Goal: Check status: Check status

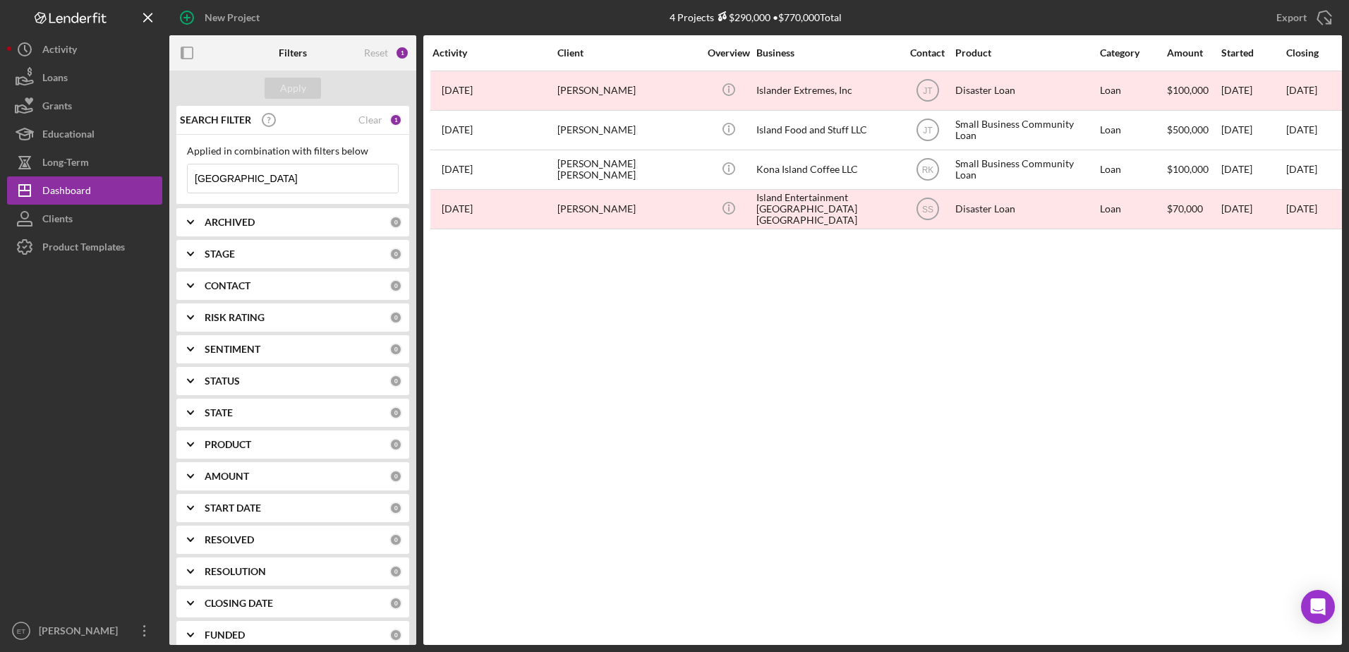
click at [253, 177] on input "[GEOGRAPHIC_DATA]" at bounding box center [293, 178] width 210 height 28
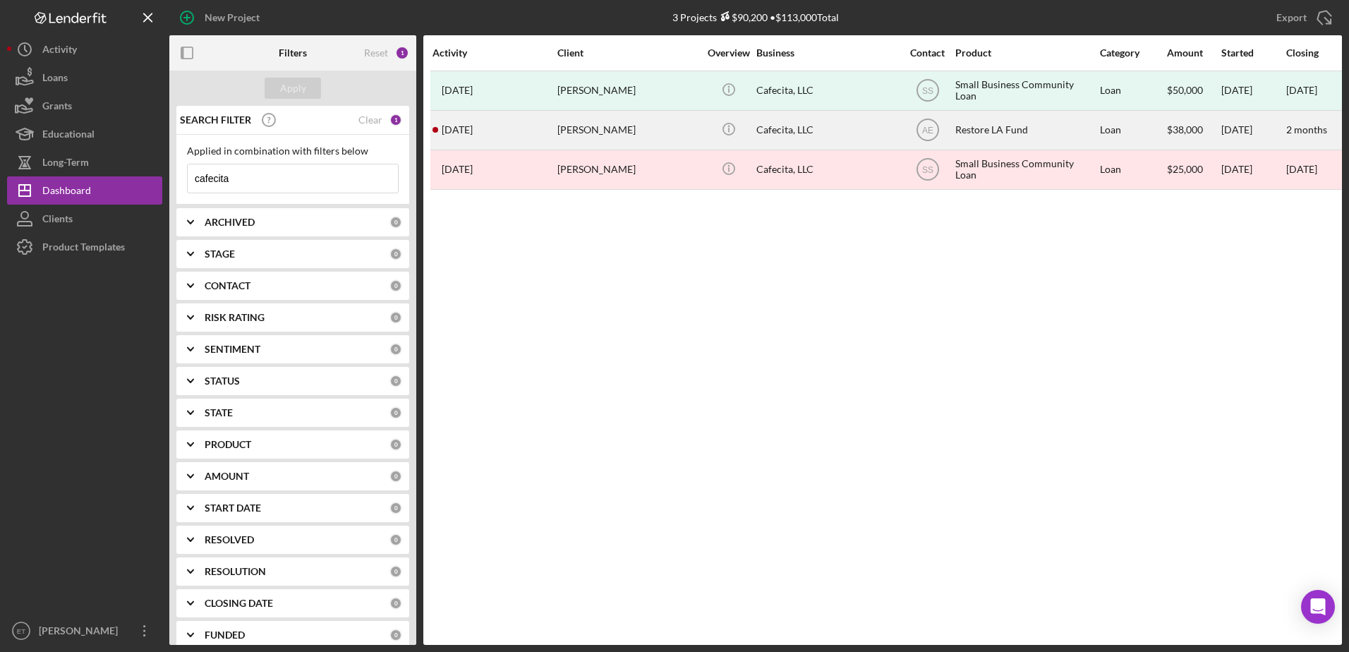
type input "cafecita"
click at [754, 126] on div "Icon/Info" at bounding box center [728, 129] width 53 height 37
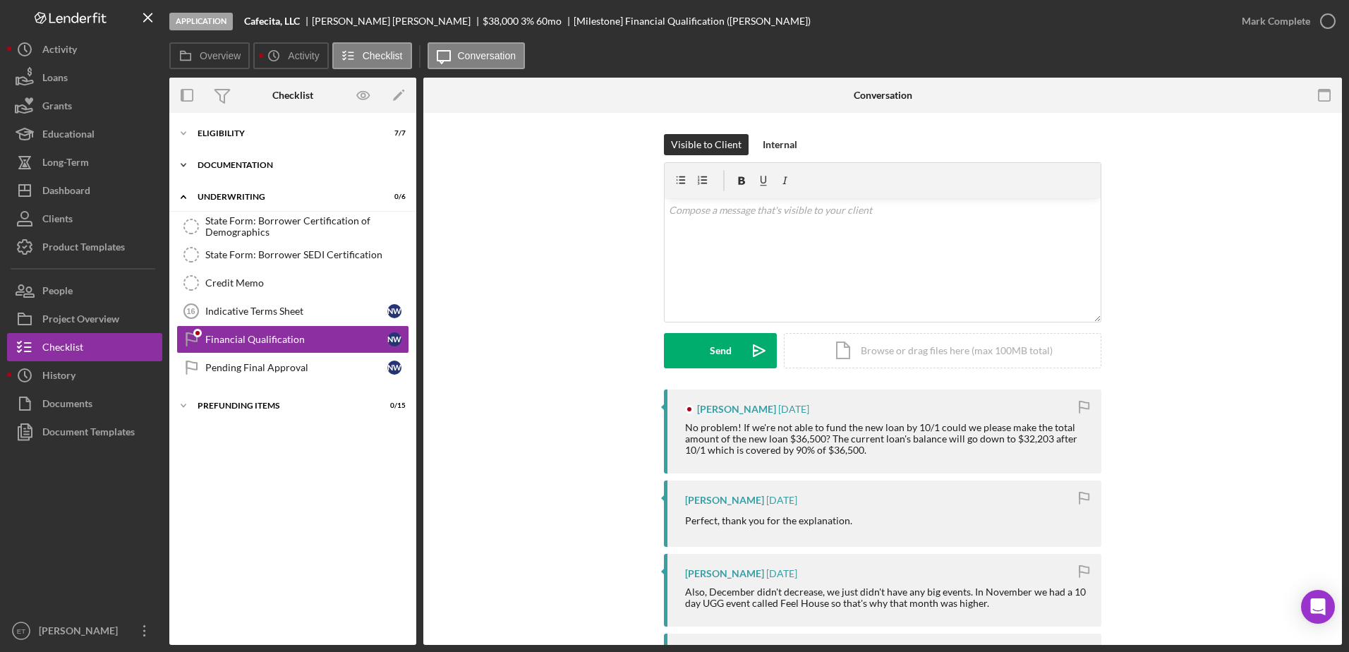
click at [271, 167] on div "Documentation" at bounding box center [298, 165] width 201 height 8
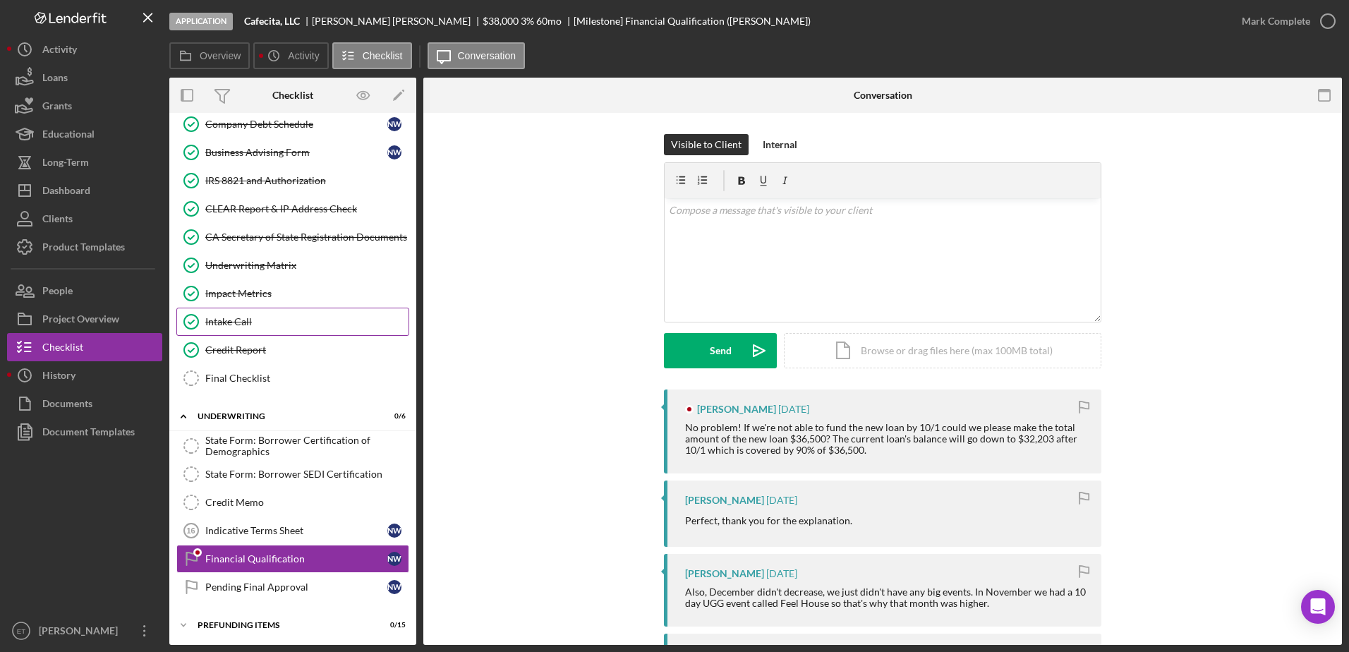
scroll to position [355, 0]
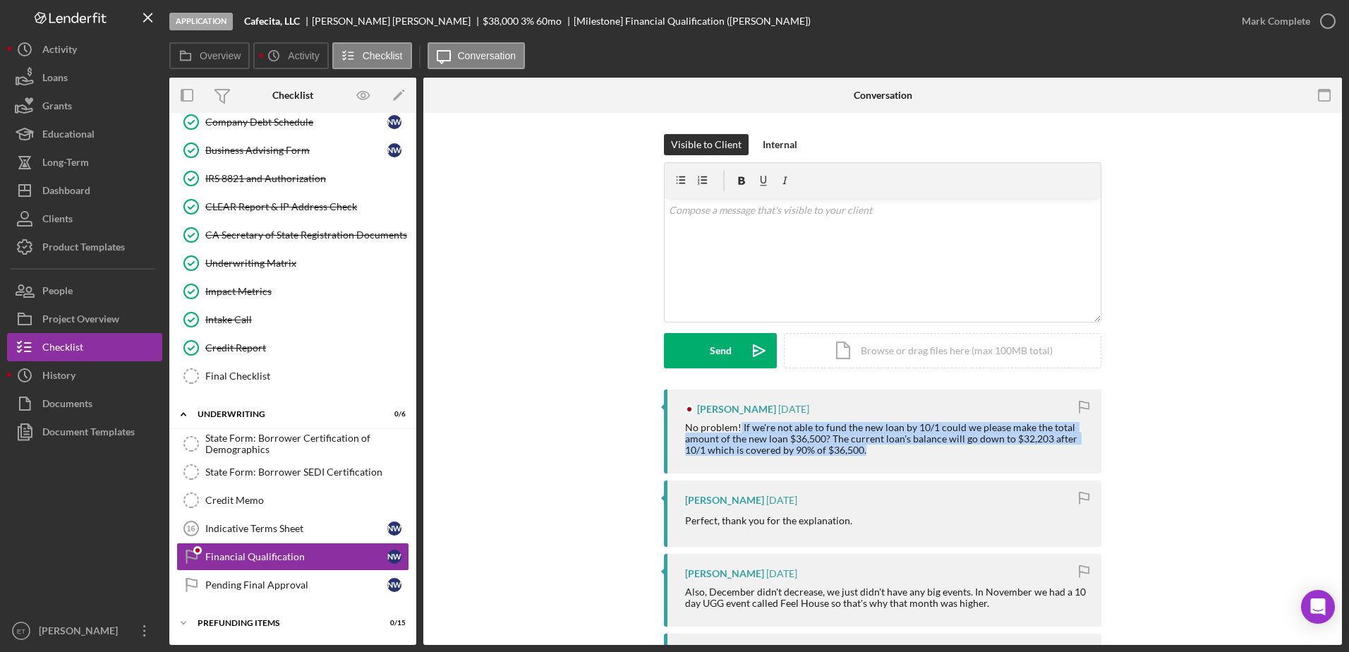
drag, startPoint x: 739, startPoint y: 430, endPoint x: 896, endPoint y: 448, distance: 158.3
click at [896, 448] on div "No problem! If we're not able to fund the new loan by 10/1 could we please make…" at bounding box center [886, 439] width 402 height 34
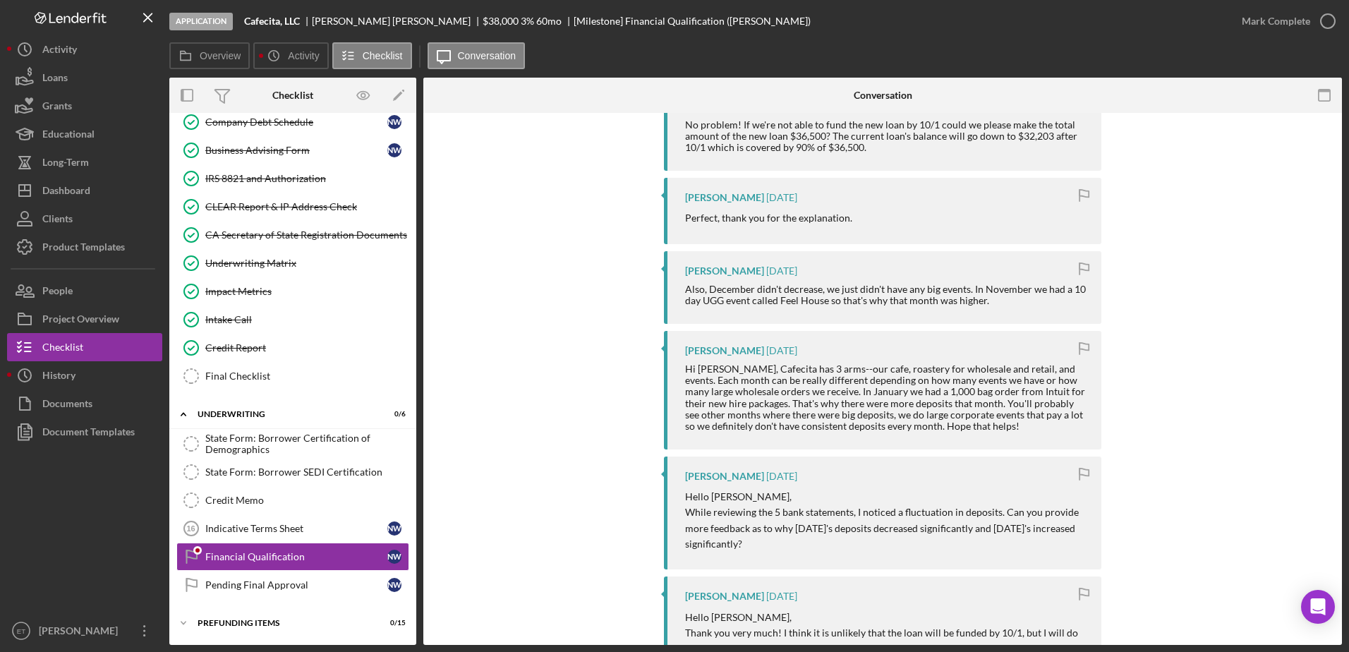
scroll to position [423, 0]
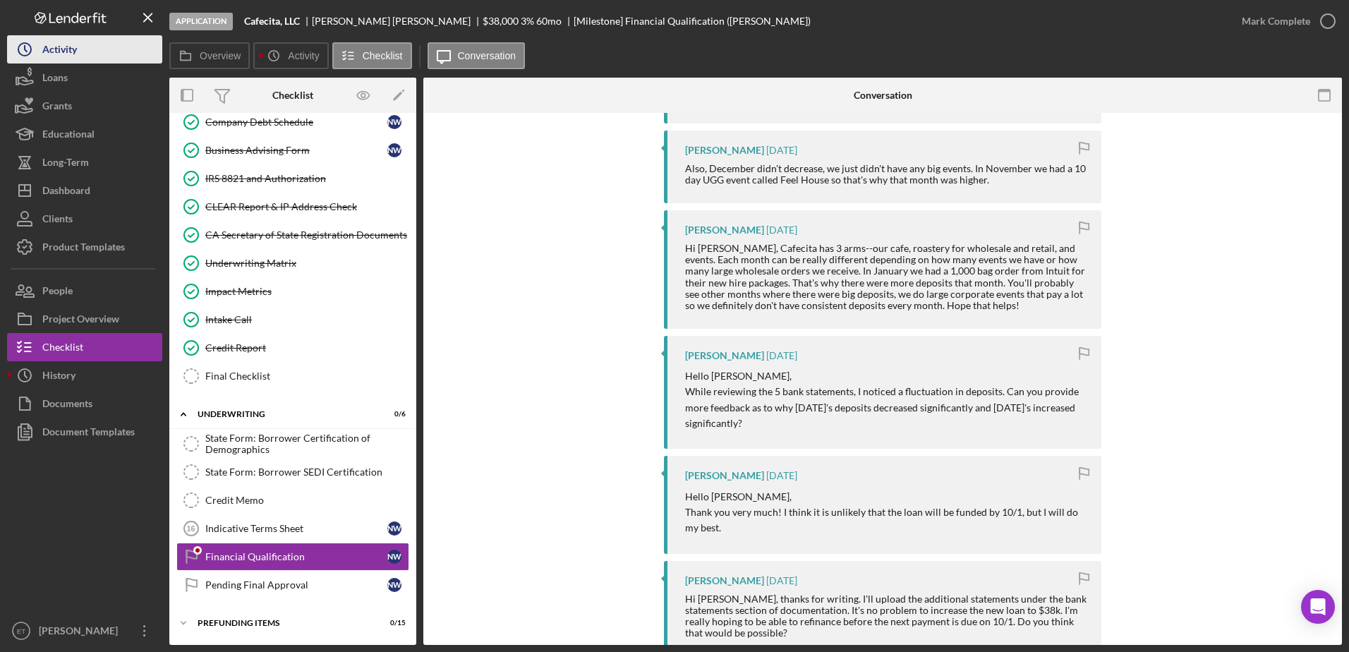
click at [73, 63] on div "Activity" at bounding box center [59, 51] width 35 height 32
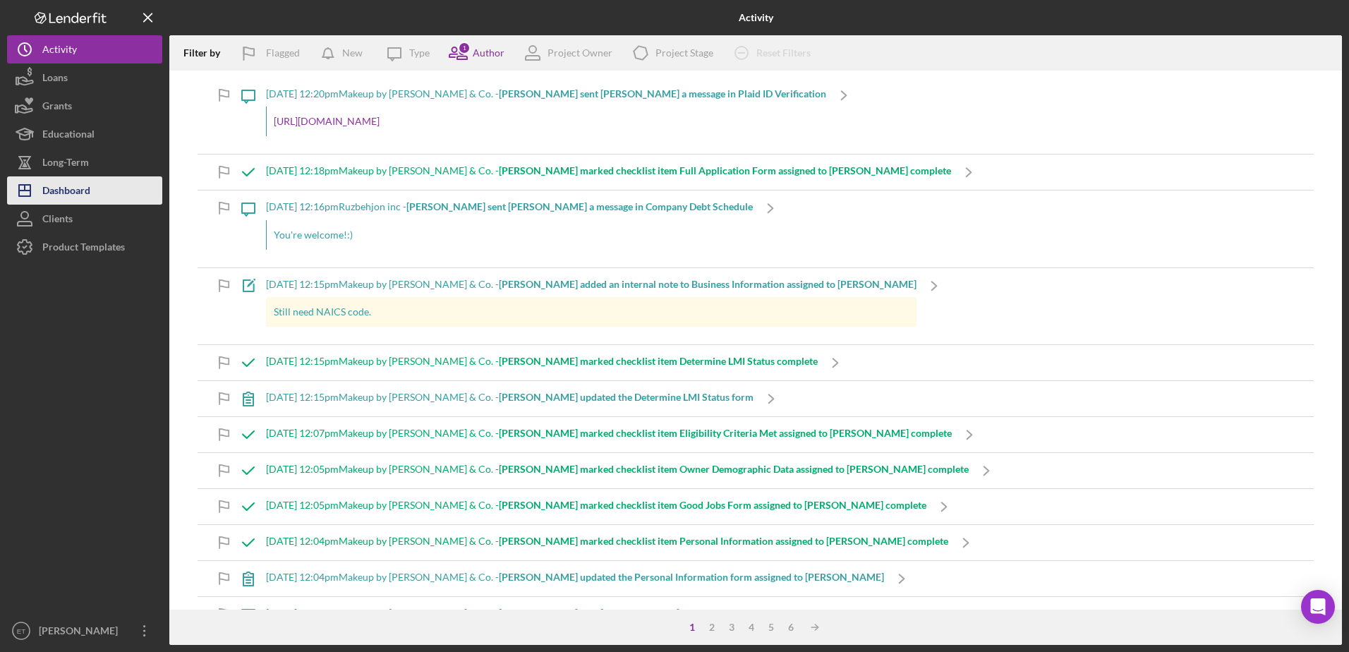
click at [68, 183] on div "Dashboard" at bounding box center [66, 192] width 48 height 32
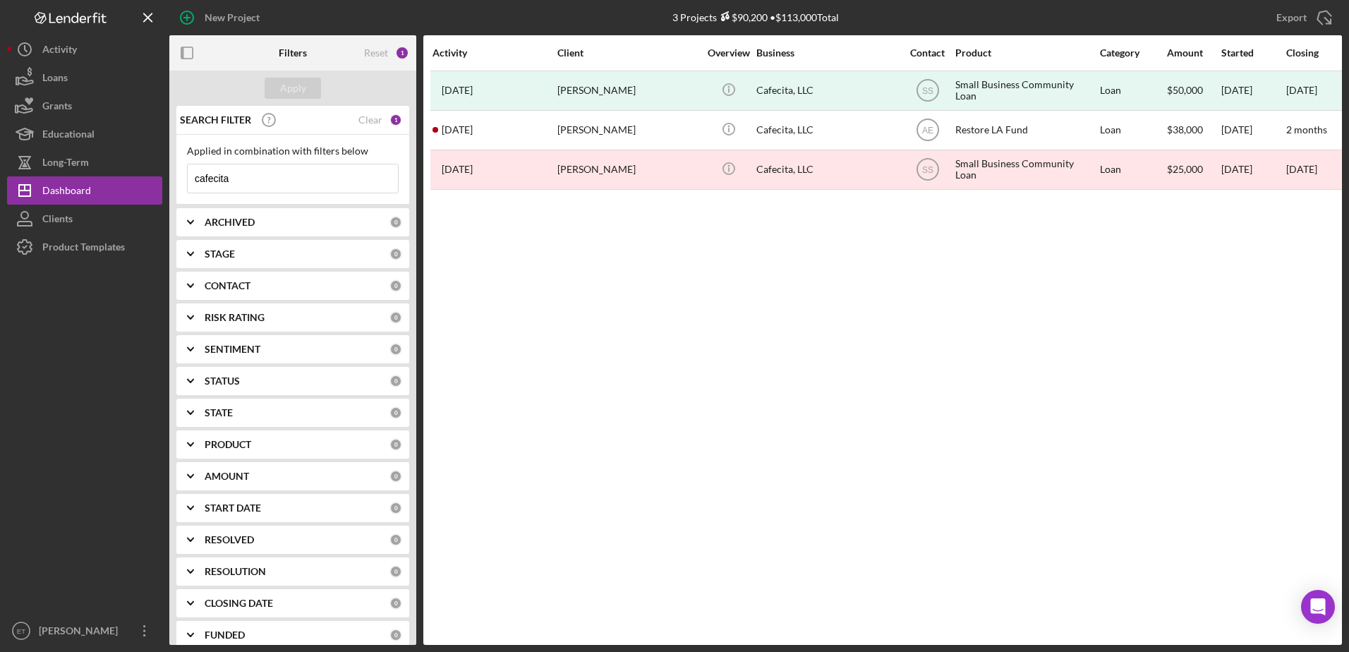
click at [298, 176] on input "cafecita" at bounding box center [293, 178] width 210 height 28
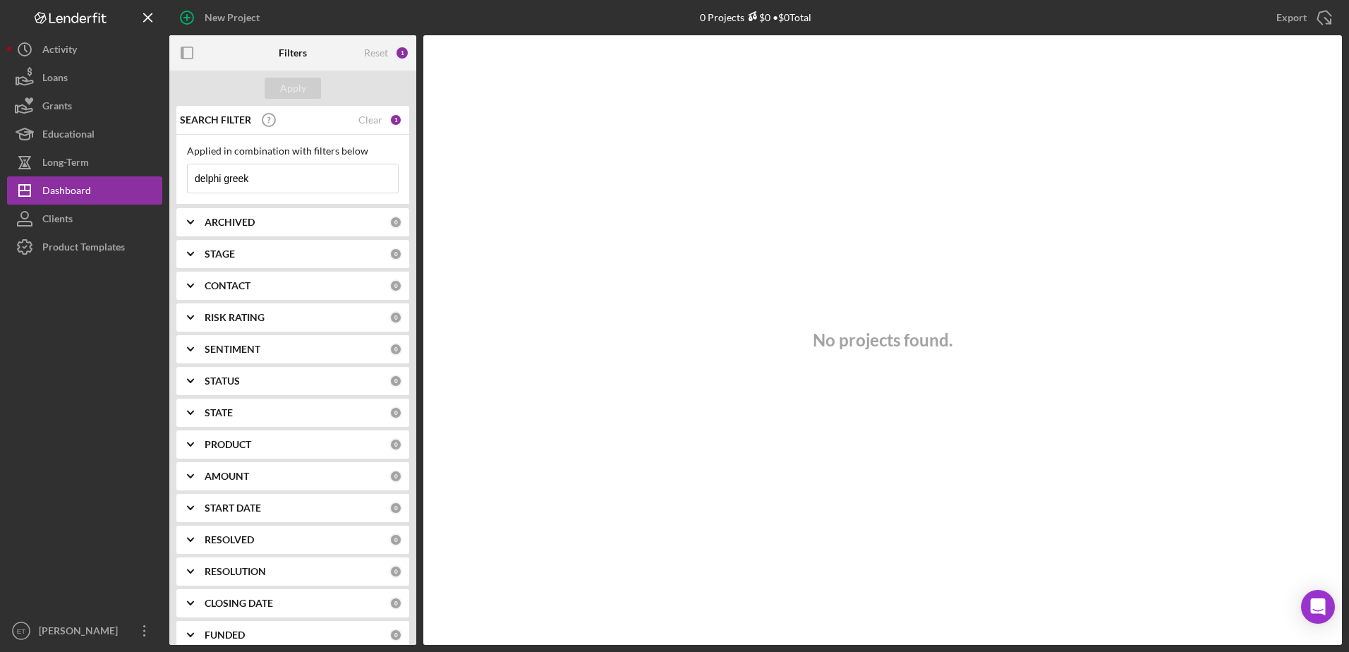
click at [215, 181] on input "delphi greek" at bounding box center [293, 178] width 210 height 28
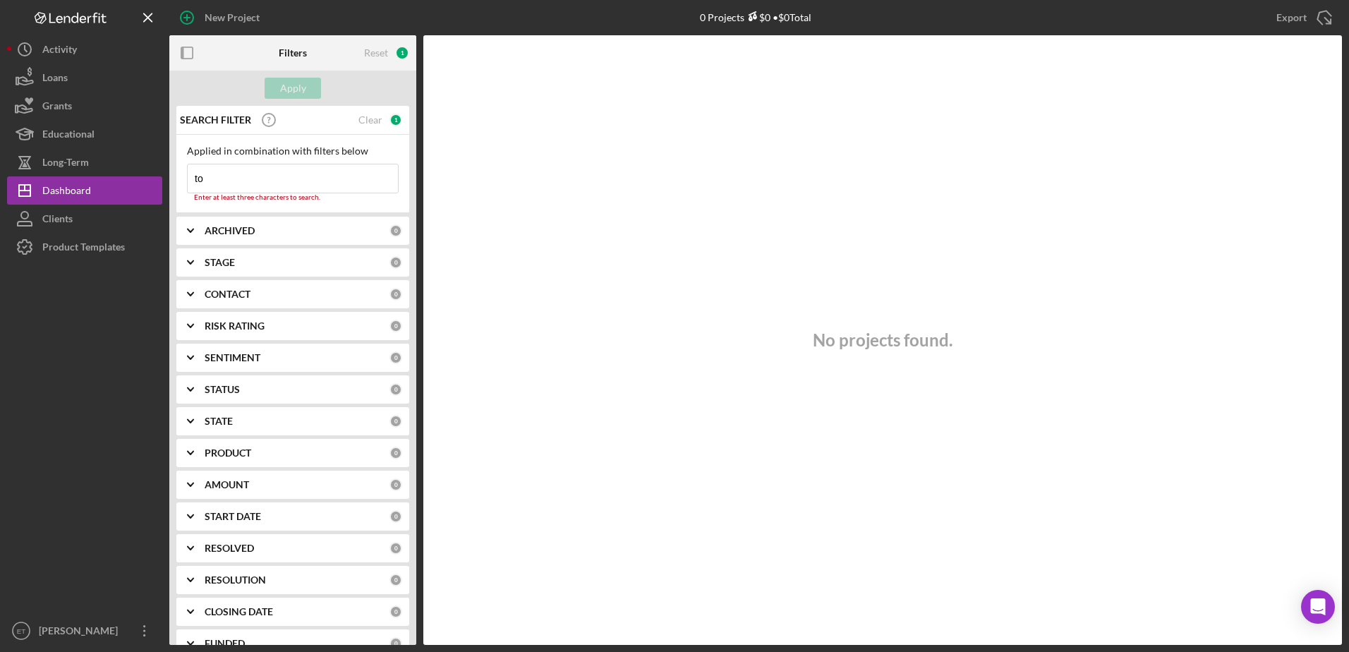
type input "t"
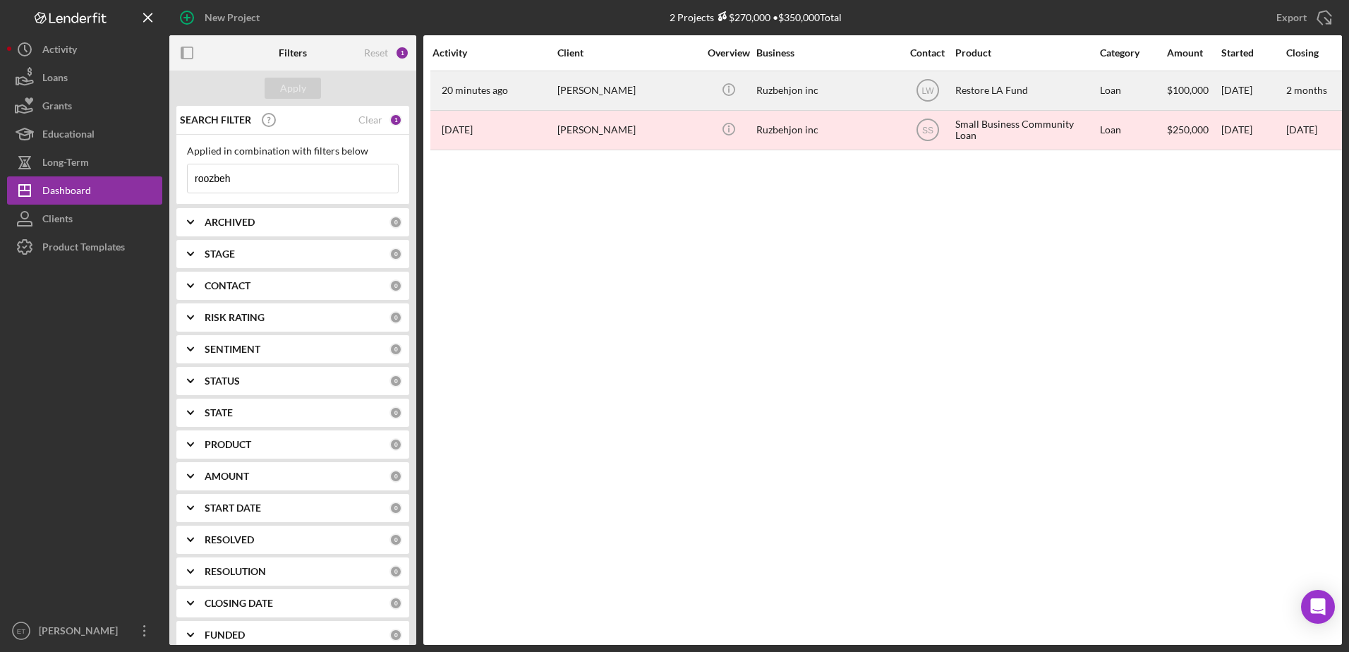
type input "roozbeh"
click at [592, 109] on td "[PERSON_NAME]" at bounding box center [629, 91] width 145 height 40
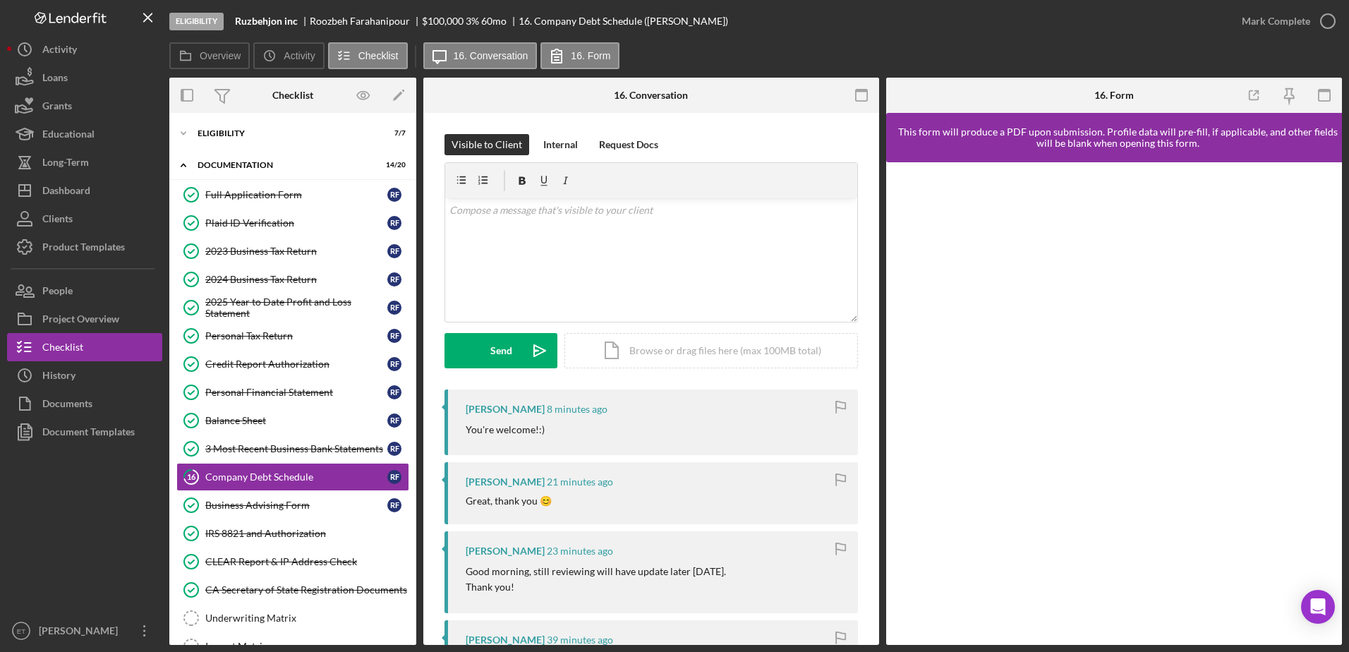
click at [204, 119] on div "Icon/Expander Eligibility 7 / 7 Icon/Expander Documentation 14 / 20 Full Applic…" at bounding box center [292, 379] width 247 height 532
click at [216, 129] on div "Eligibility" at bounding box center [298, 133] width 201 height 8
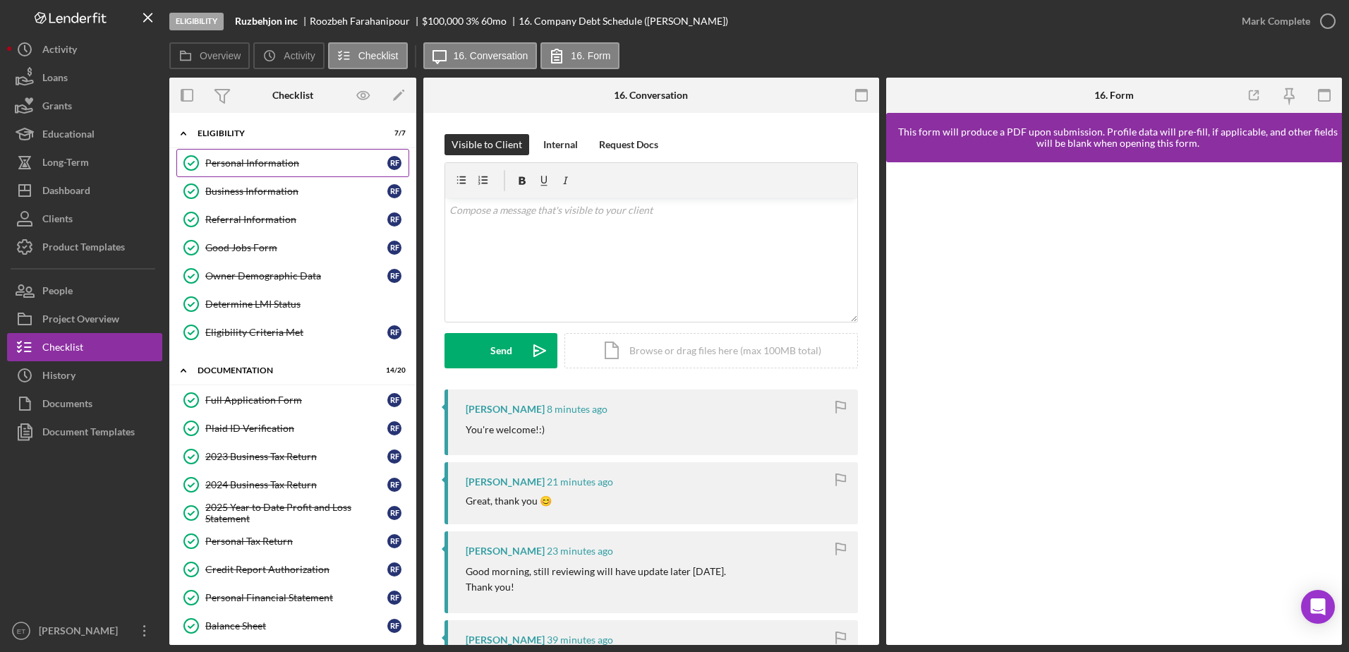
click at [218, 164] on div "Personal Information" at bounding box center [296, 162] width 182 height 11
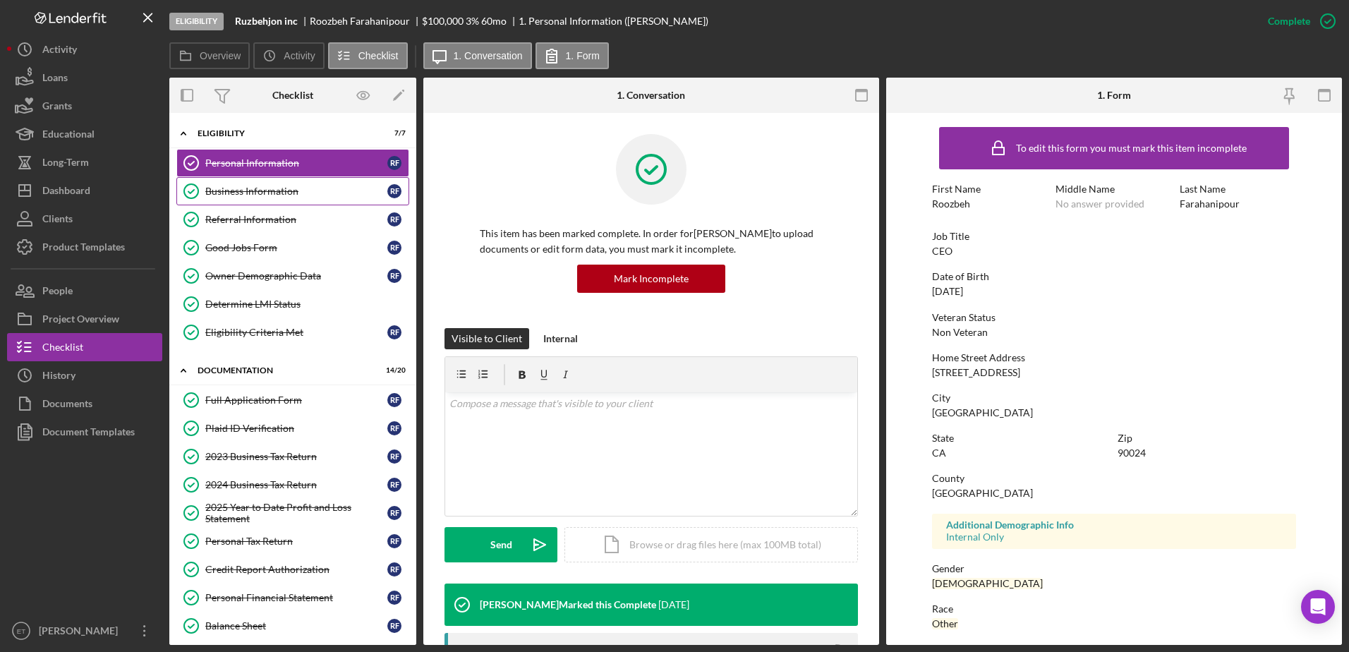
click at [234, 196] on div "Business Information" at bounding box center [296, 191] width 182 height 11
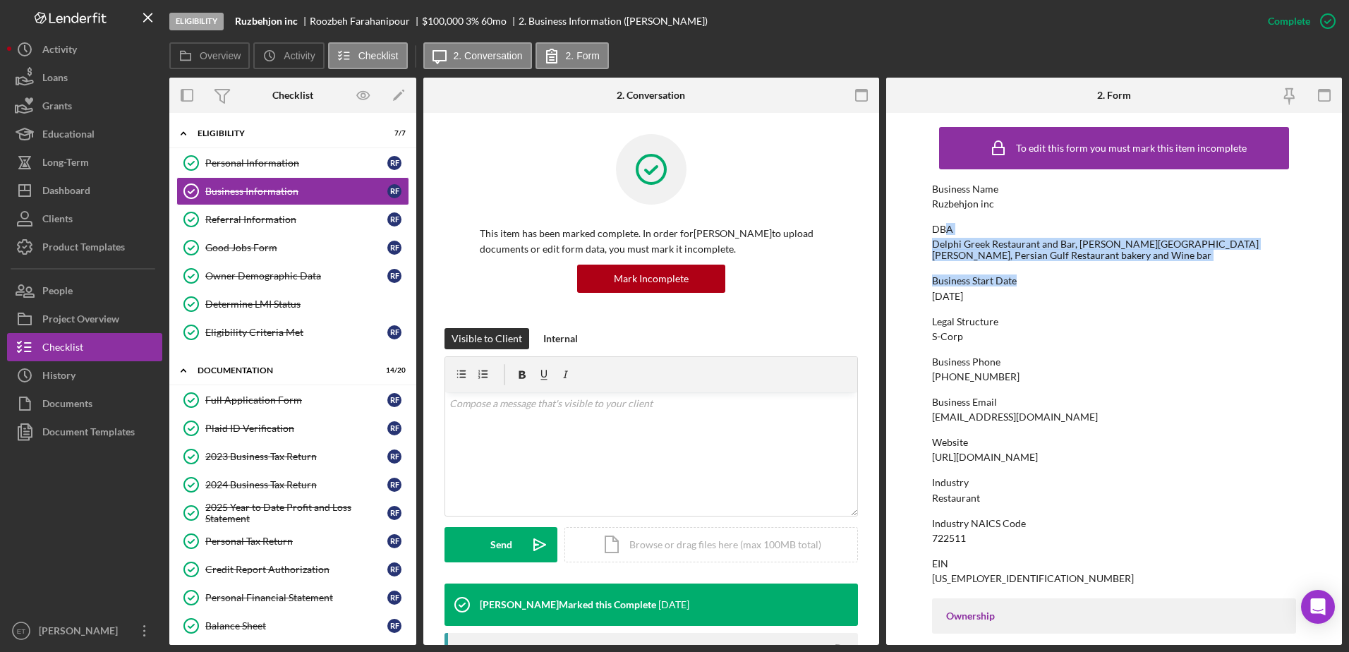
drag, startPoint x: 1084, startPoint y: 265, endPoint x: 945, endPoint y: 234, distance: 142.4
click at [945, 234] on div "To edit this form you must mark this item incomplete Business Name Ruzbehjon in…" at bounding box center [1114, 650] width 365 height 1061
click at [967, 246] on div "Delphi Greek Restaurant and Bar, [PERSON_NAME][GEOGRAPHIC_DATA][PERSON_NAME], P…" at bounding box center [1114, 250] width 365 height 23
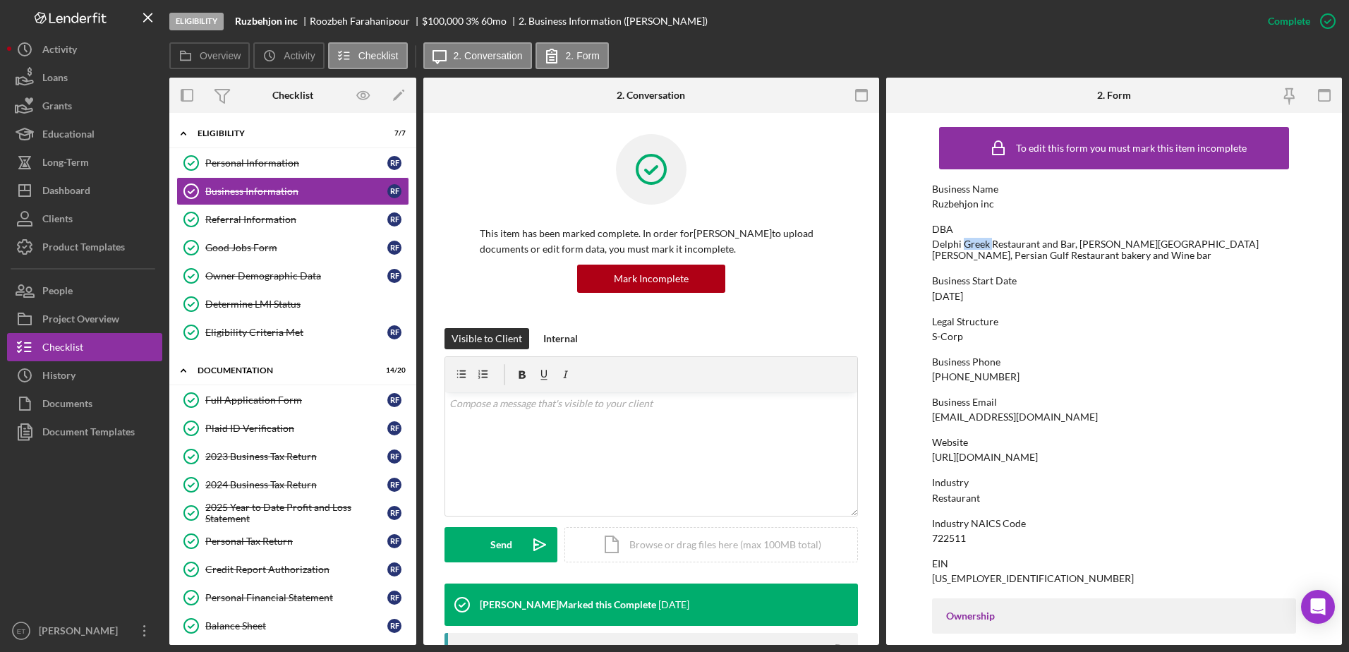
click at [967, 246] on div "Delphi Greek Restaurant and Bar, [PERSON_NAME][GEOGRAPHIC_DATA][PERSON_NAME], P…" at bounding box center [1114, 250] width 365 height 23
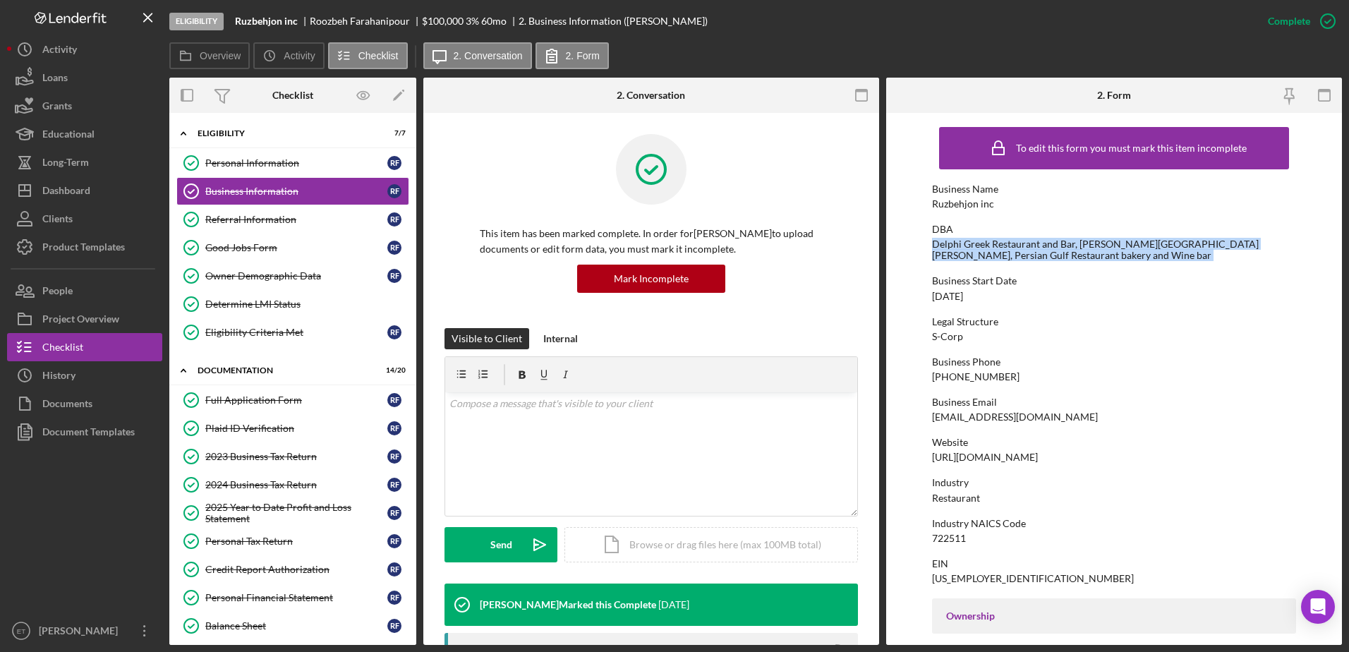
click at [967, 246] on div "Delphi Greek Restaurant and Bar, [PERSON_NAME][GEOGRAPHIC_DATA][PERSON_NAME], P…" at bounding box center [1114, 250] width 365 height 23
click at [970, 253] on div "Delphi Greek Restaurant and Bar, [PERSON_NAME][GEOGRAPHIC_DATA][PERSON_NAME], P…" at bounding box center [1114, 250] width 365 height 23
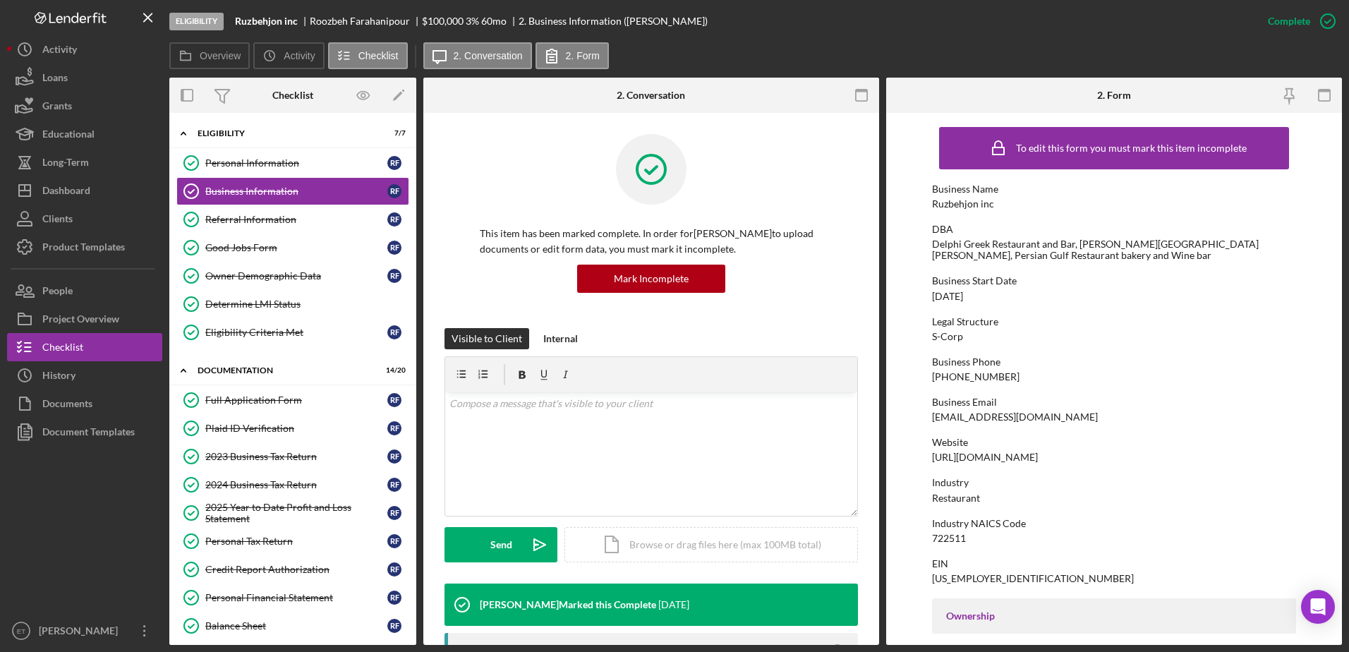
click at [956, 199] on div "Ruzbehjon inc" at bounding box center [963, 203] width 62 height 11
click at [987, 248] on div "Delphi Greek Restaurant and Bar, [PERSON_NAME][GEOGRAPHIC_DATA][PERSON_NAME], P…" at bounding box center [1114, 250] width 365 height 23
